Goal: Transaction & Acquisition: Subscribe to service/newsletter

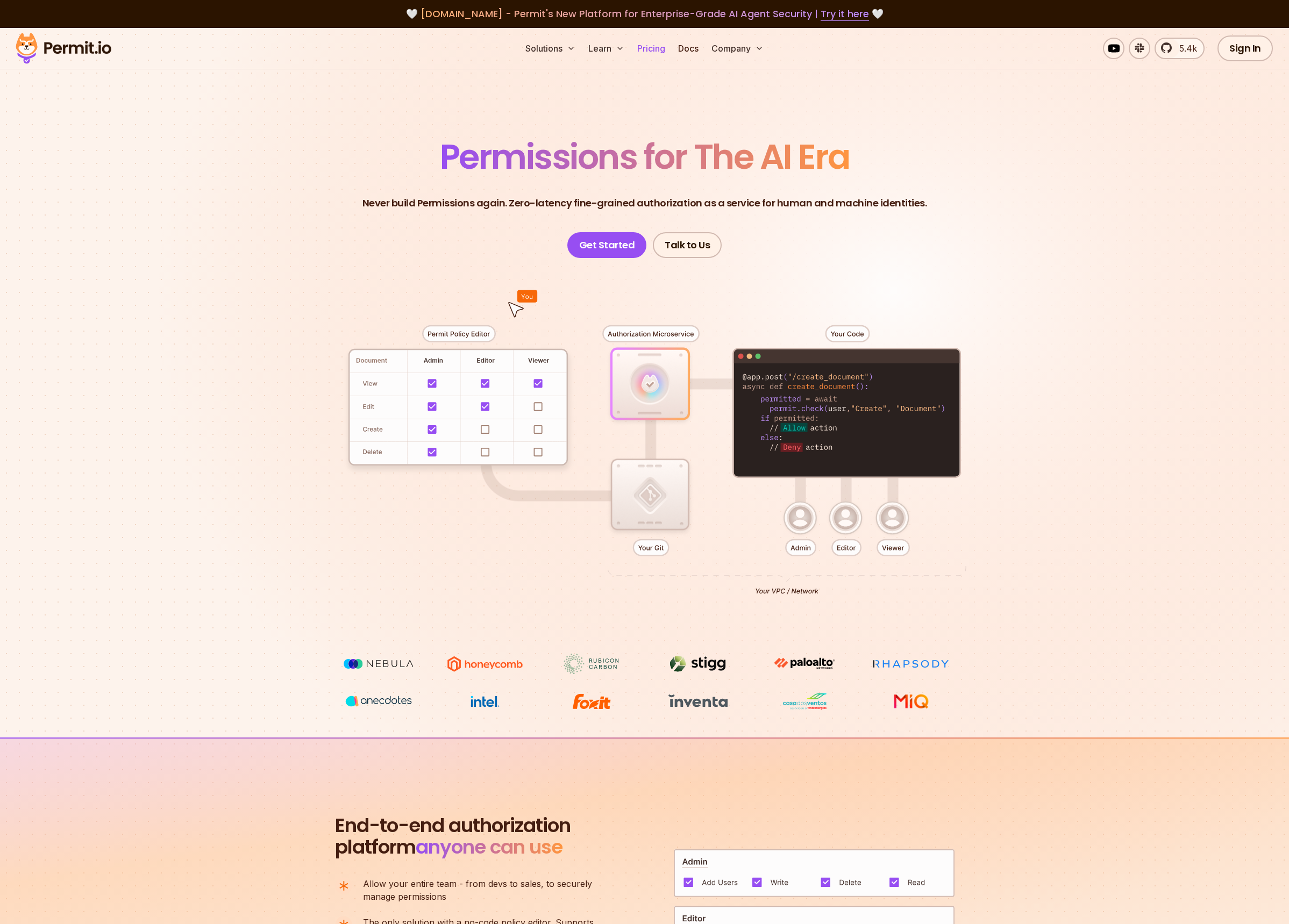
click at [659, 51] on link "Pricing" at bounding box center [651, 49] width 36 height 22
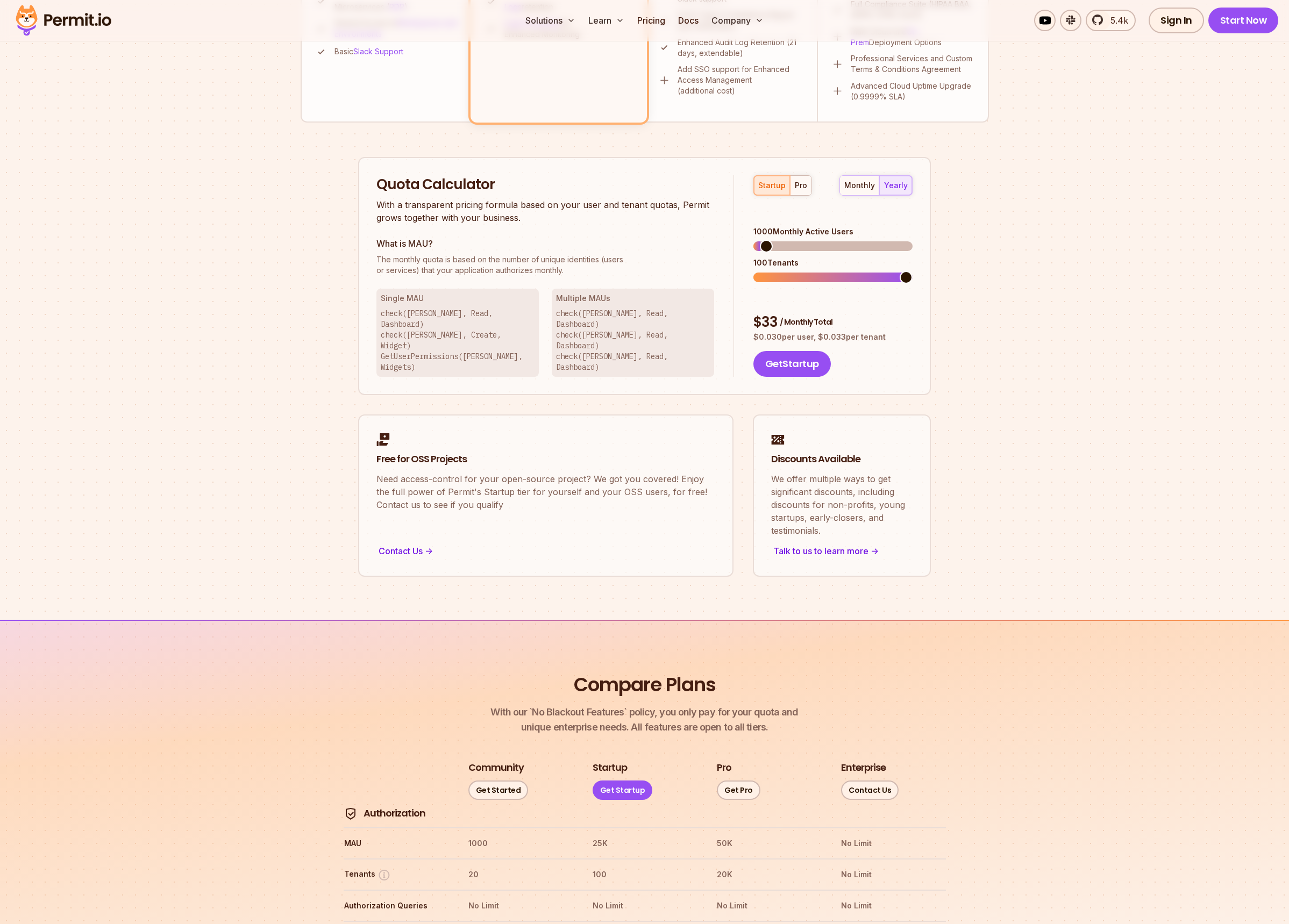
scroll to position [337, 0]
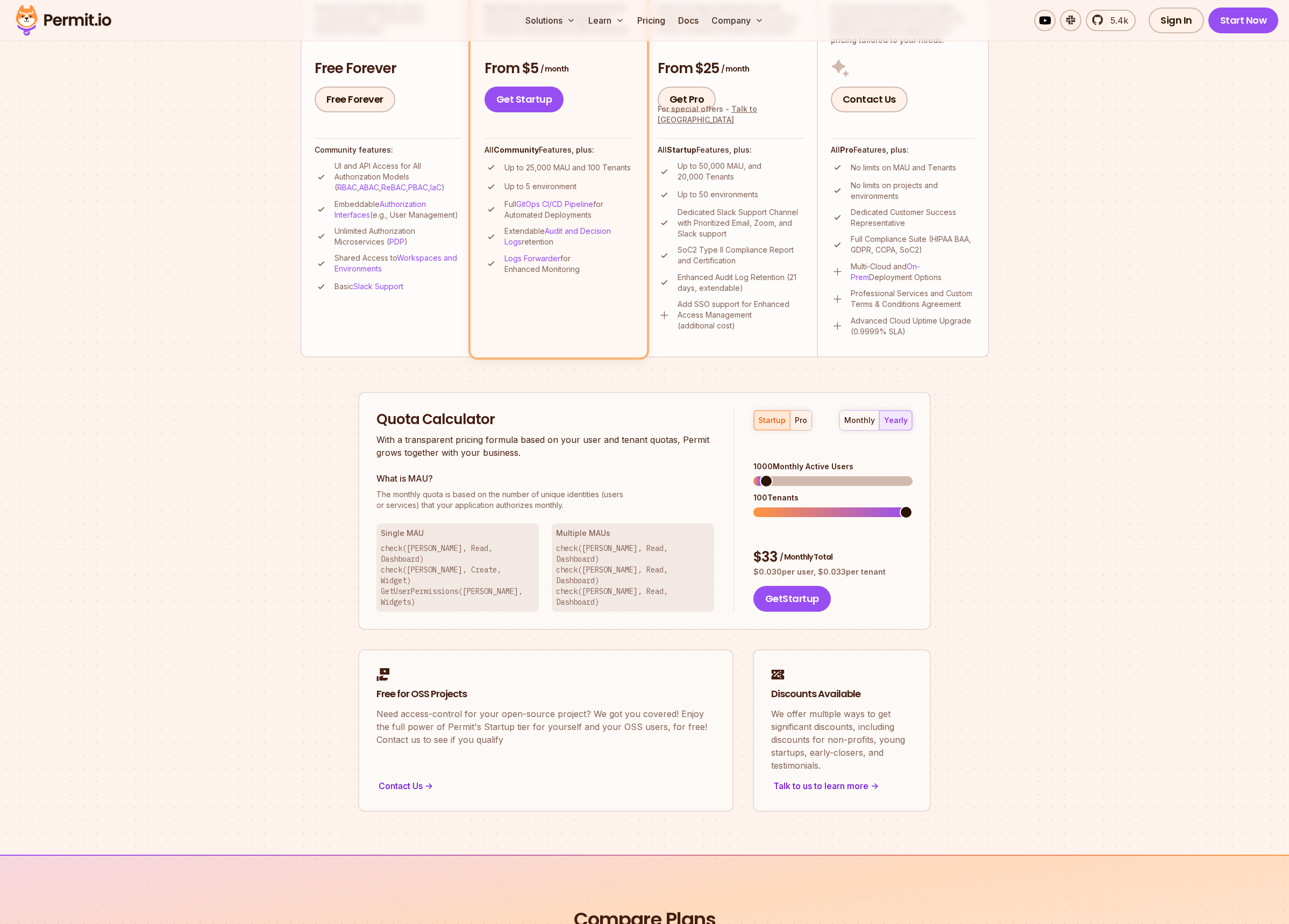
click at [801, 424] on div "pro" at bounding box center [801, 420] width 13 height 11
click at [775, 422] on div "startup" at bounding box center [772, 420] width 28 height 11
click at [770, 475] on span at bounding box center [775, 481] width 13 height 13
click at [755, 510] on span at bounding box center [759, 512] width 13 height 13
click at [828, 475] on span at bounding box center [828, 481] width 13 height 13
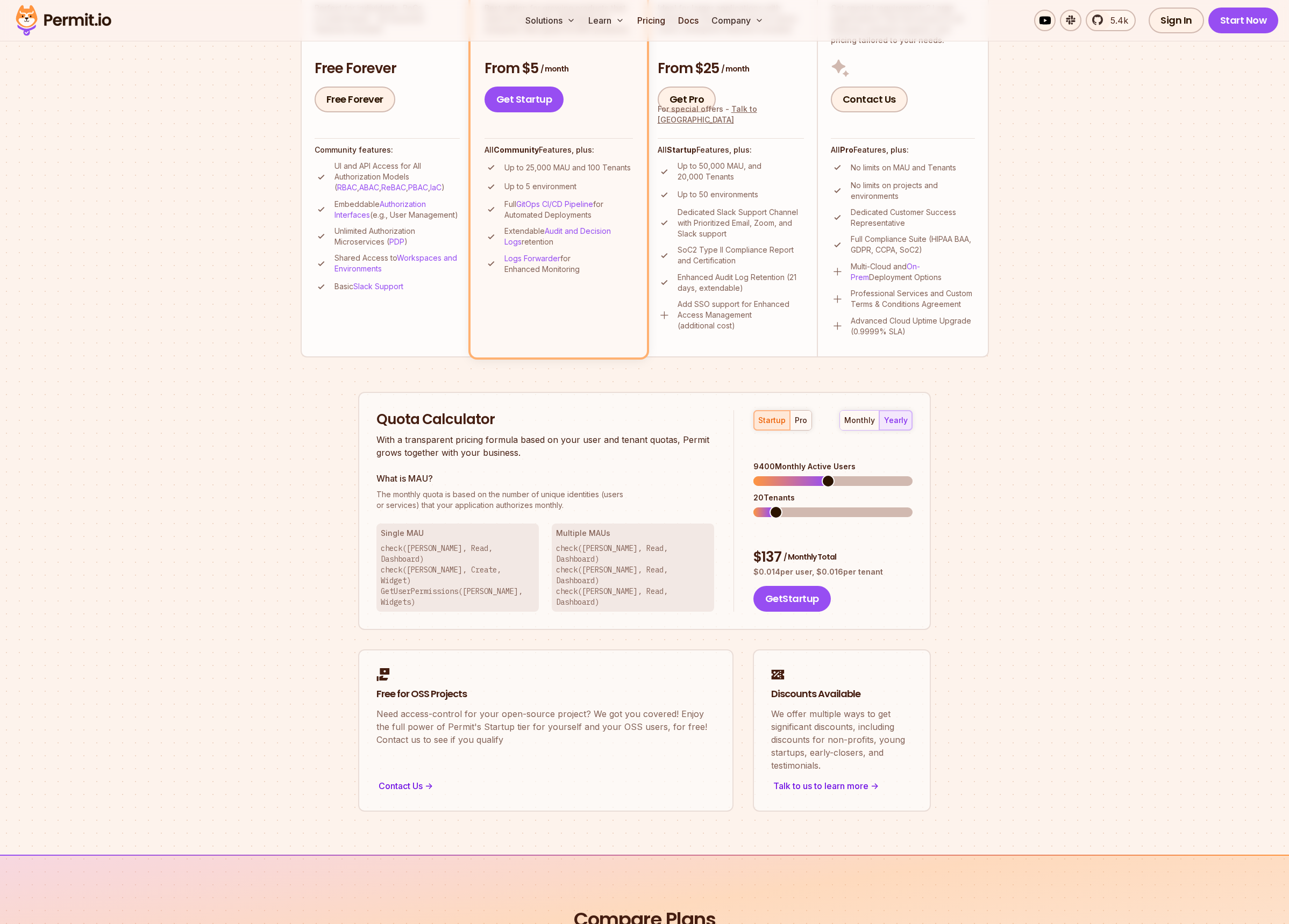
click at [768, 507] on span at bounding box center [762, 512] width 18 height 9
click at [754, 506] on span at bounding box center [759, 512] width 13 height 13
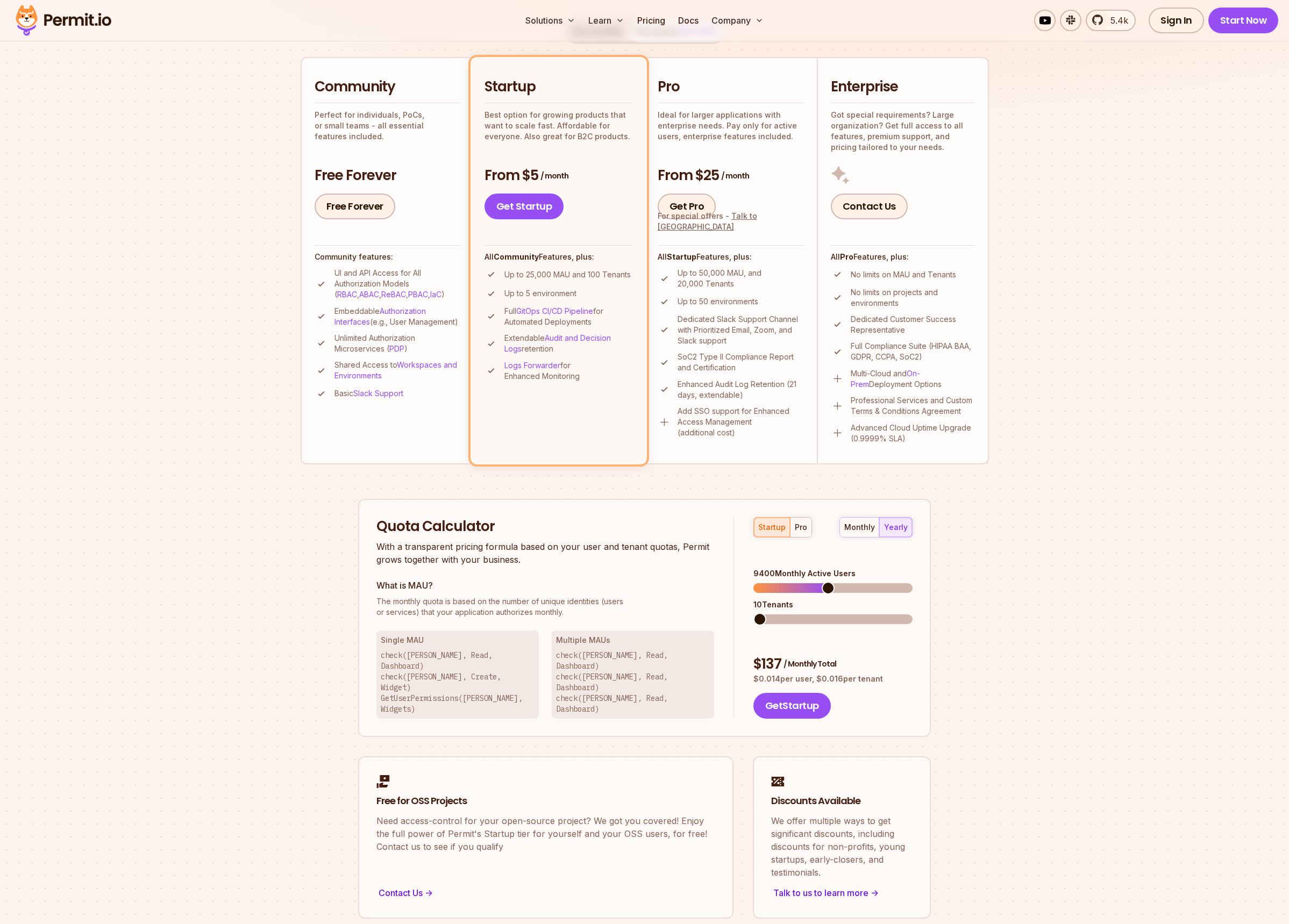
scroll to position [0, 0]
